Goal: Task Accomplishment & Management: Complete application form

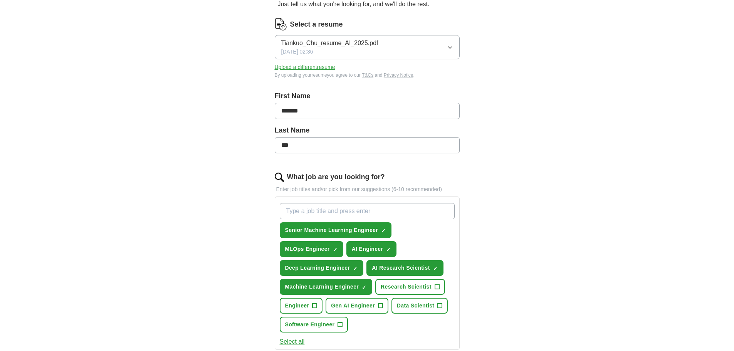
scroll to position [116, 0]
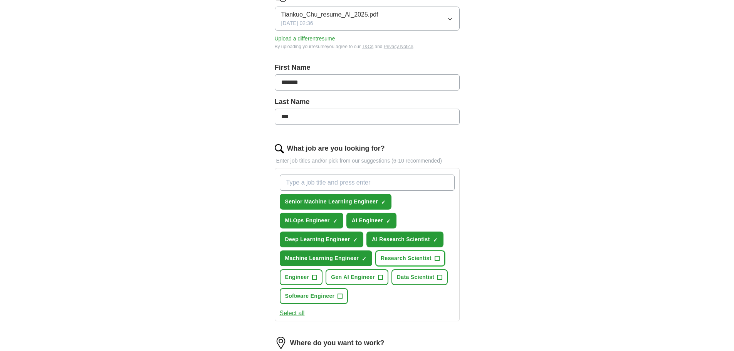
click at [434, 255] on button "Research Scientist +" at bounding box center [410, 259] width 70 height 16
click at [379, 276] on span "+" at bounding box center [380, 277] width 5 height 6
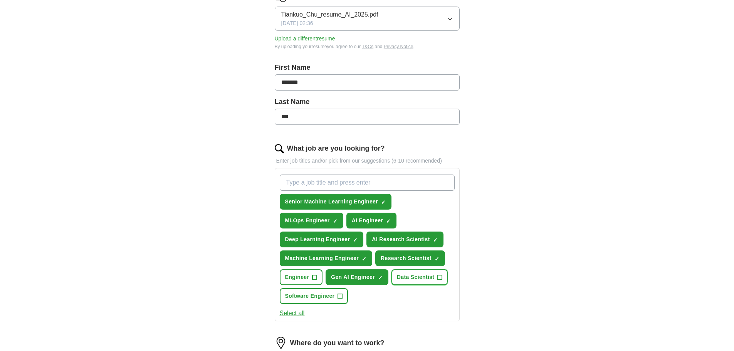
click at [427, 274] on span "Data Scientist" at bounding box center [416, 277] width 38 height 8
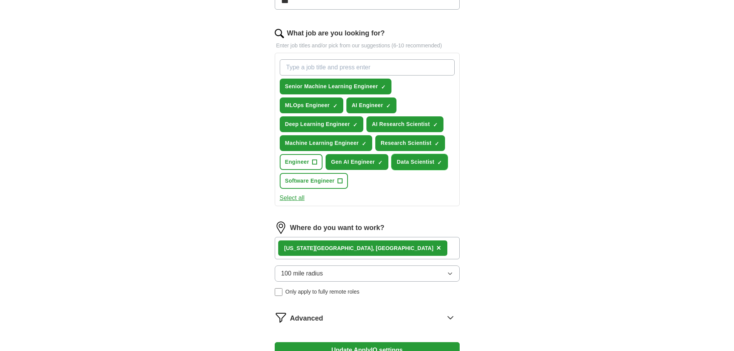
scroll to position [231, 0]
click at [437, 248] on span "×" at bounding box center [439, 247] width 5 height 8
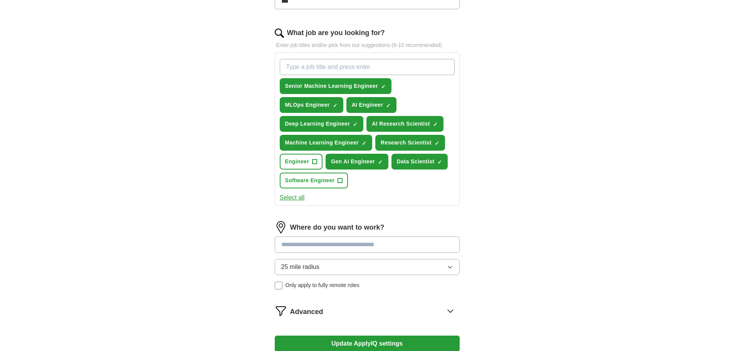
click at [348, 268] on button "25 mile radius" at bounding box center [367, 267] width 185 height 16
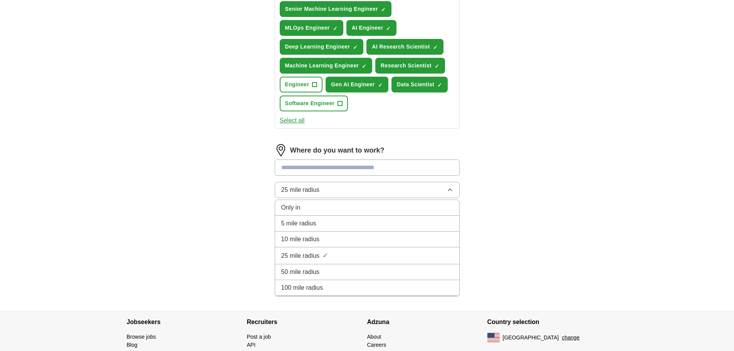
scroll to position [346, 0]
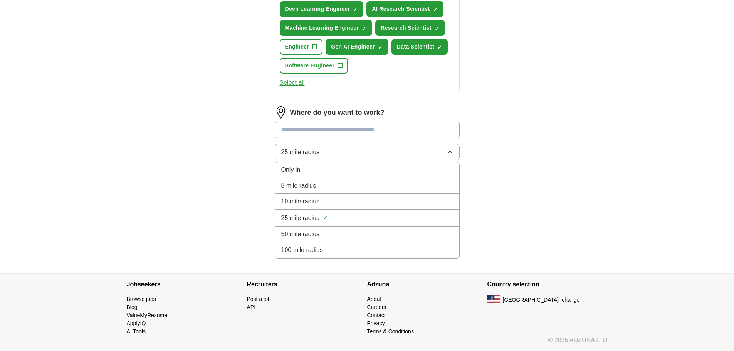
click at [338, 252] on div "100 mile radius" at bounding box center [367, 250] width 172 height 9
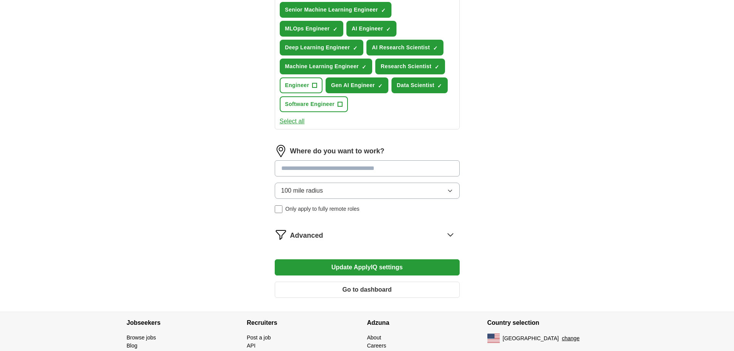
click at [442, 232] on div "Advanced" at bounding box center [375, 235] width 170 height 12
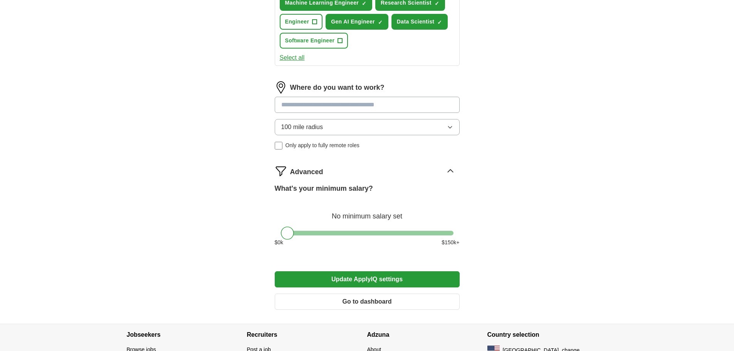
scroll to position [385, 0]
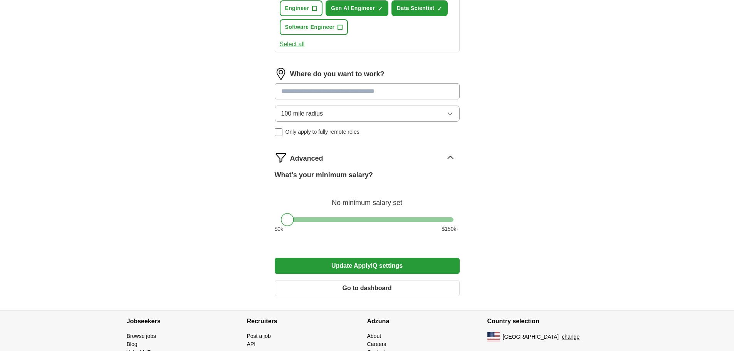
drag, startPoint x: 291, startPoint y: 219, endPoint x: 282, endPoint y: 220, distance: 8.9
click at [282, 220] on div at bounding box center [287, 219] width 13 height 13
click at [341, 261] on button "Update ApplyIQ settings" at bounding box center [367, 266] width 185 height 16
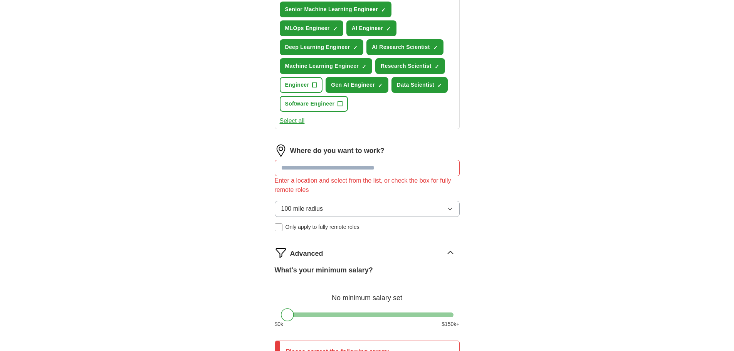
scroll to position [308, 0]
click at [357, 172] on input at bounding box center [367, 168] width 185 height 16
click at [354, 170] on input at bounding box center [367, 168] width 185 height 16
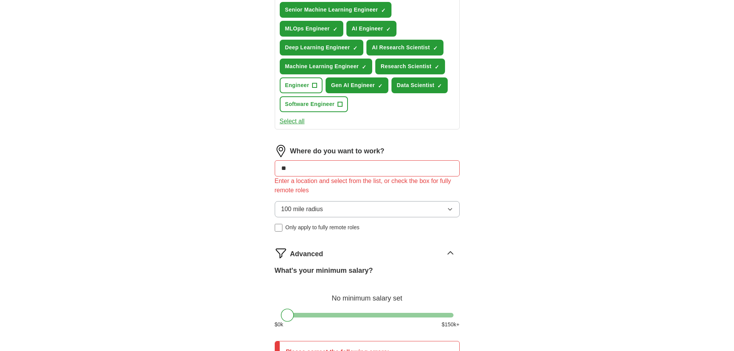
type input "*"
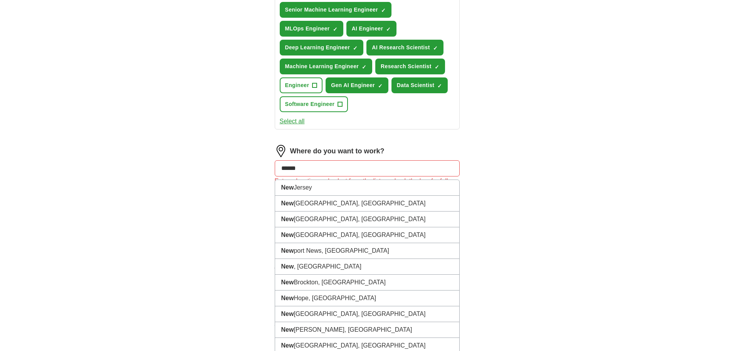
type input "*******"
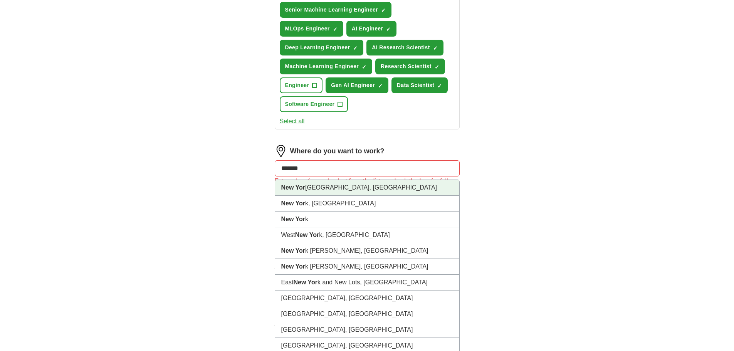
click at [368, 186] on li "[GEOGRAPHIC_DATA], [GEOGRAPHIC_DATA]" at bounding box center [367, 188] width 184 height 16
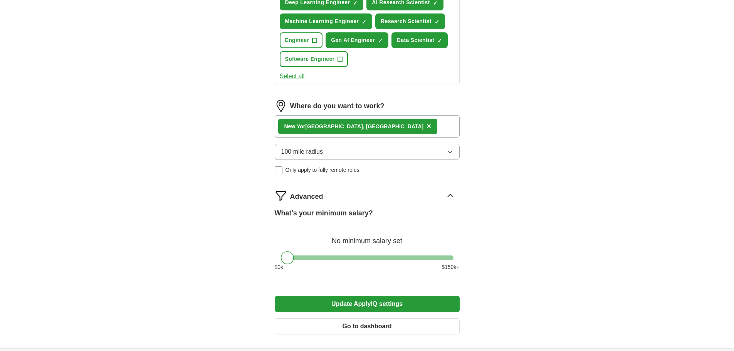
scroll to position [423, 0]
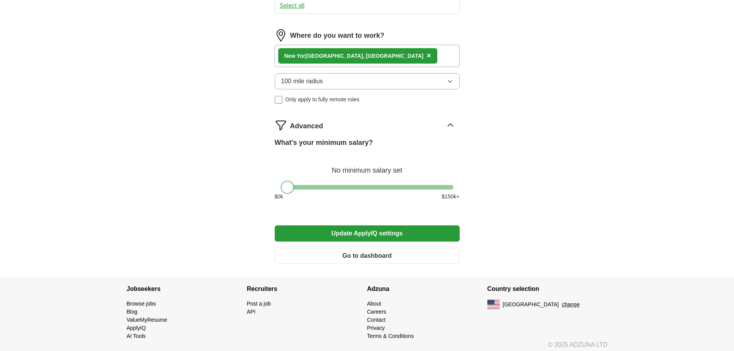
click at [348, 235] on button "Update ApplyIQ settings" at bounding box center [367, 233] width 185 height 16
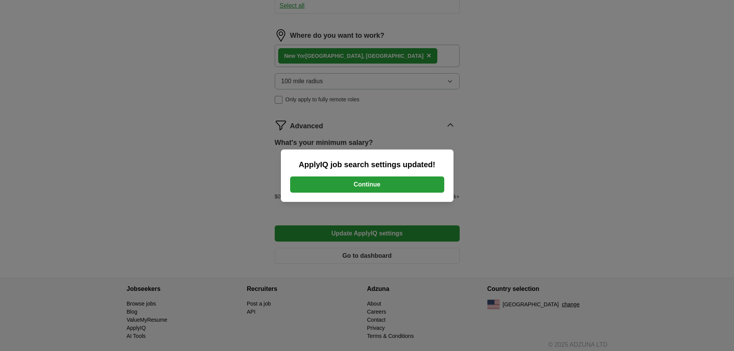
click at [377, 186] on button "Continue" at bounding box center [367, 185] width 154 height 16
